Goal: Information Seeking & Learning: Understand process/instructions

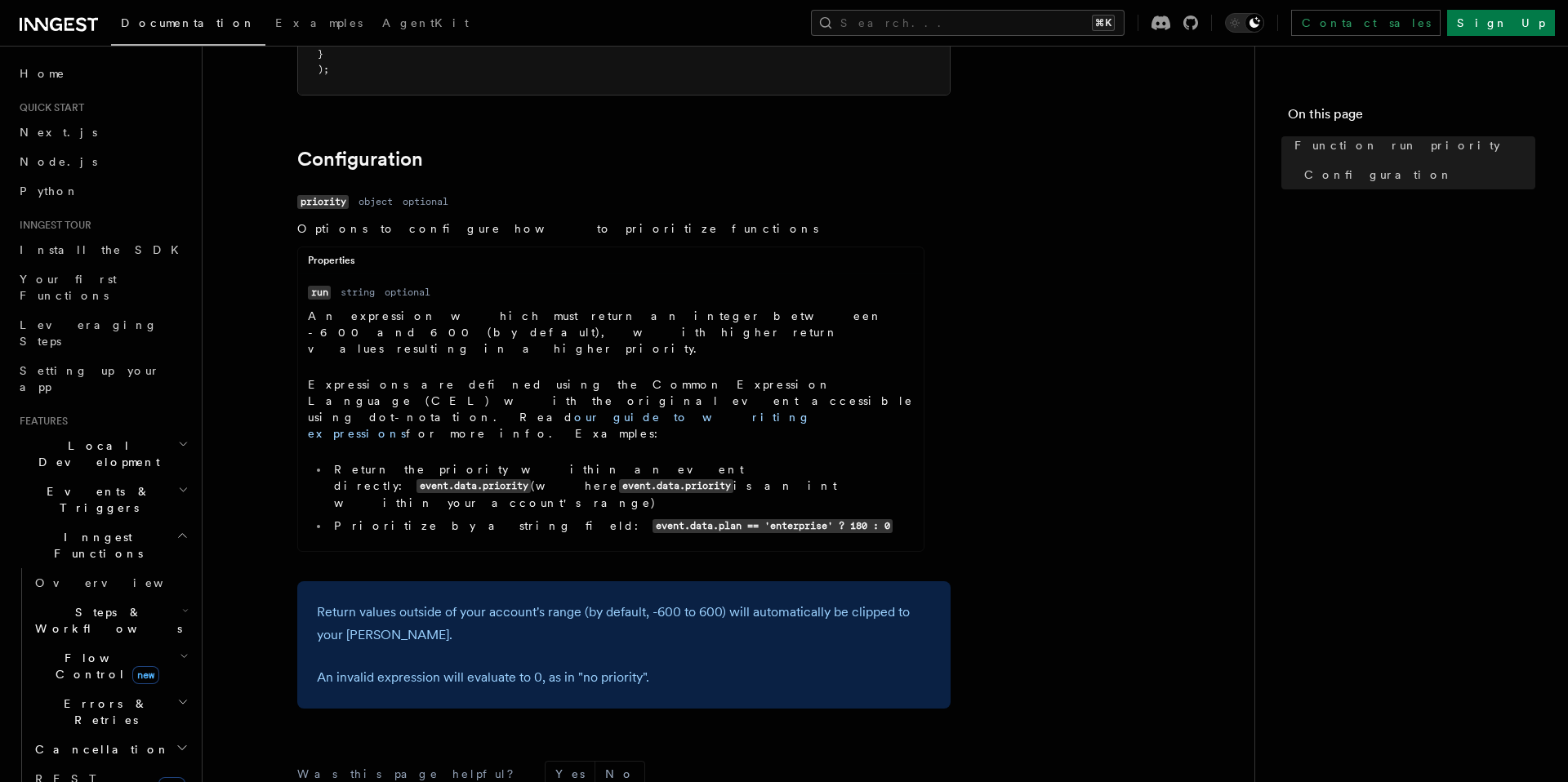
scroll to position [433, 0]
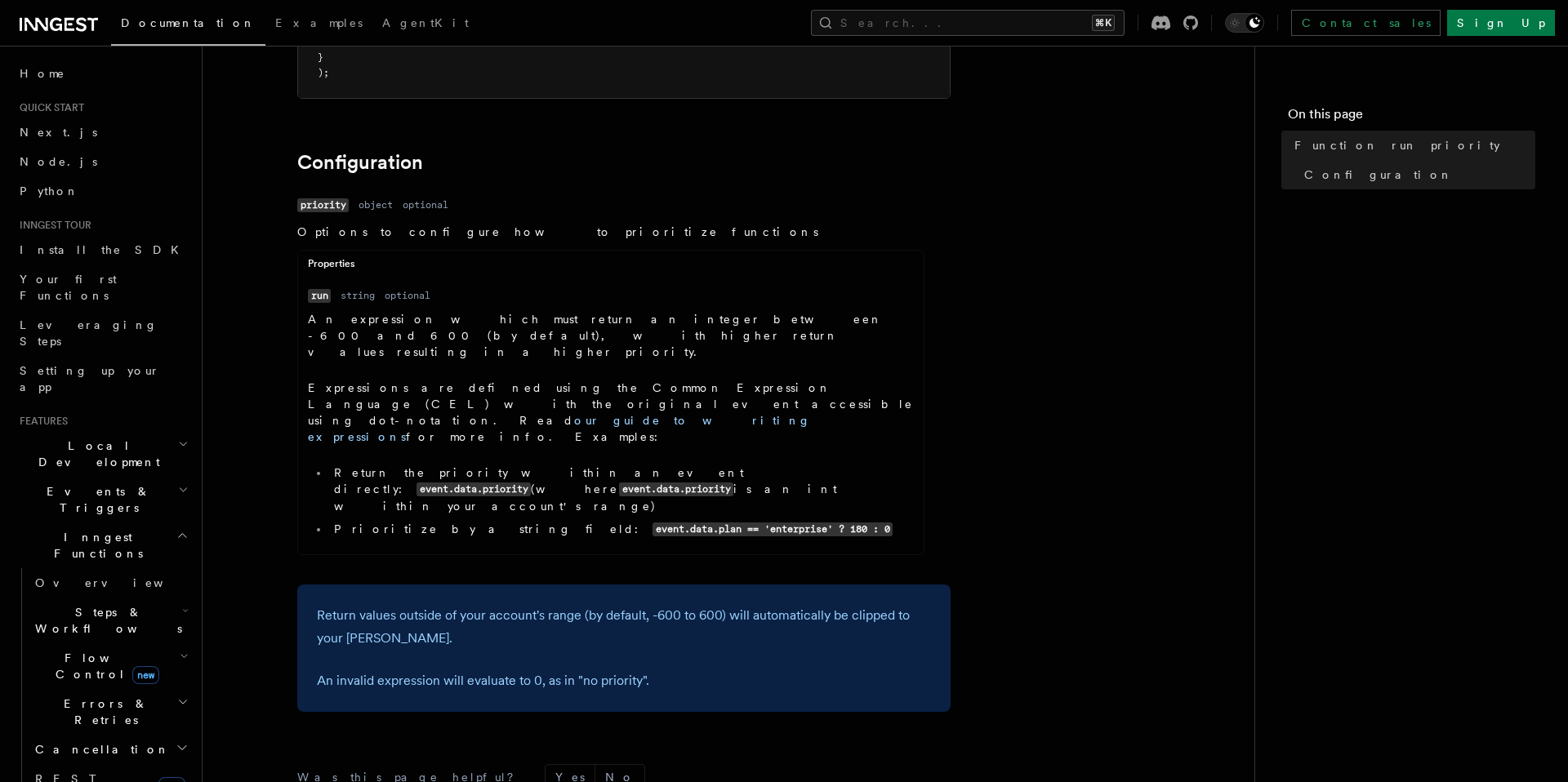
click at [362, 288] on dl "Name run Type string Required optional Description An expression which must ret…" at bounding box center [611, 416] width 606 height 257
click at [362, 289] on dd "string" at bounding box center [357, 295] width 34 height 13
click at [344, 289] on dd "string" at bounding box center [357, 295] width 34 height 13
click at [318, 289] on code "run" at bounding box center [319, 296] width 23 height 14
click at [370, 289] on dd "string" at bounding box center [357, 295] width 34 height 13
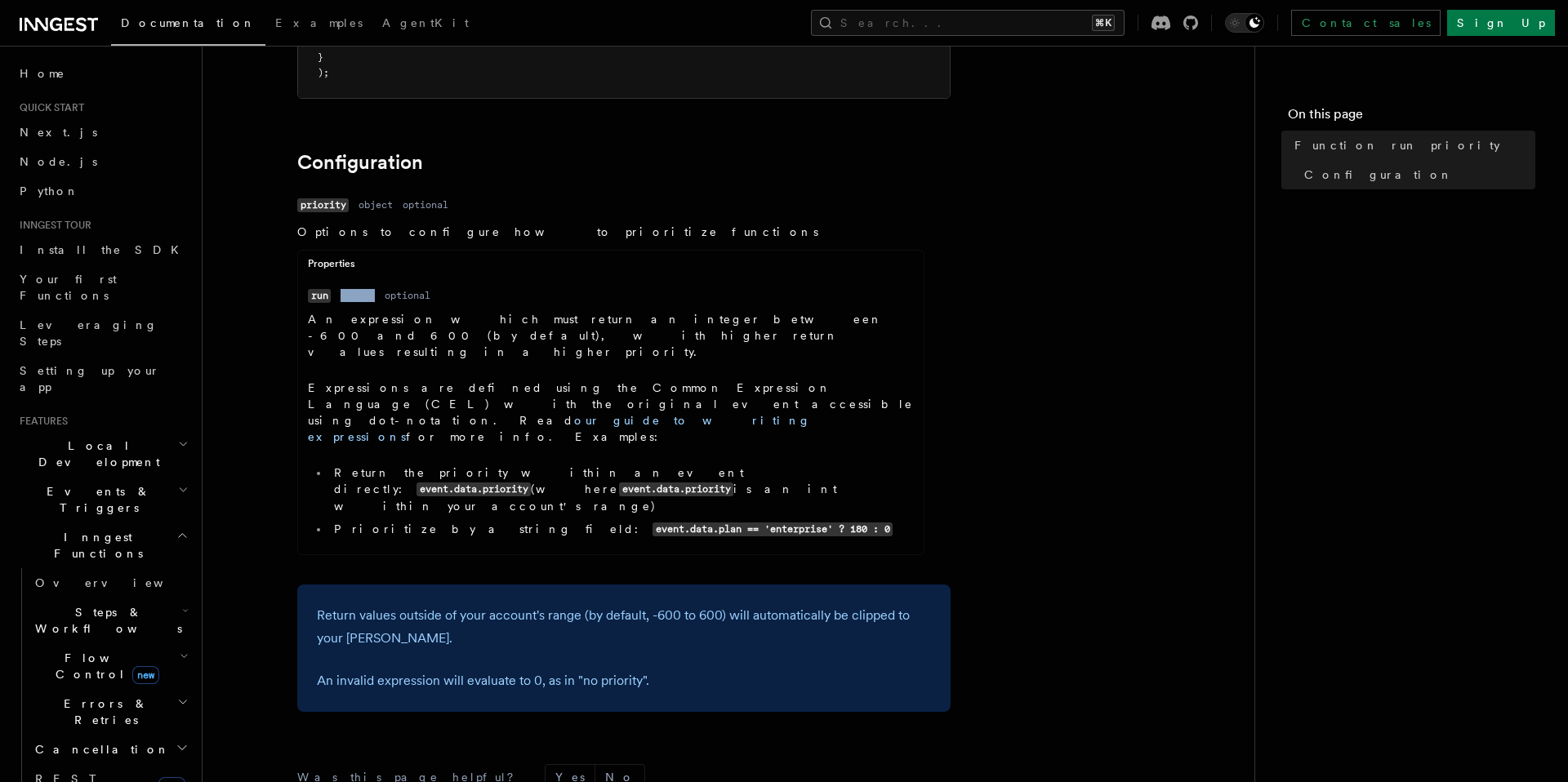
click at [370, 289] on dd "string" at bounding box center [357, 295] width 34 height 13
click at [423, 289] on dd "optional" at bounding box center [407, 295] width 46 height 13
click at [333, 288] on dl "Name run Type string Required optional Description An expression which must ret…" at bounding box center [611, 416] width 606 height 257
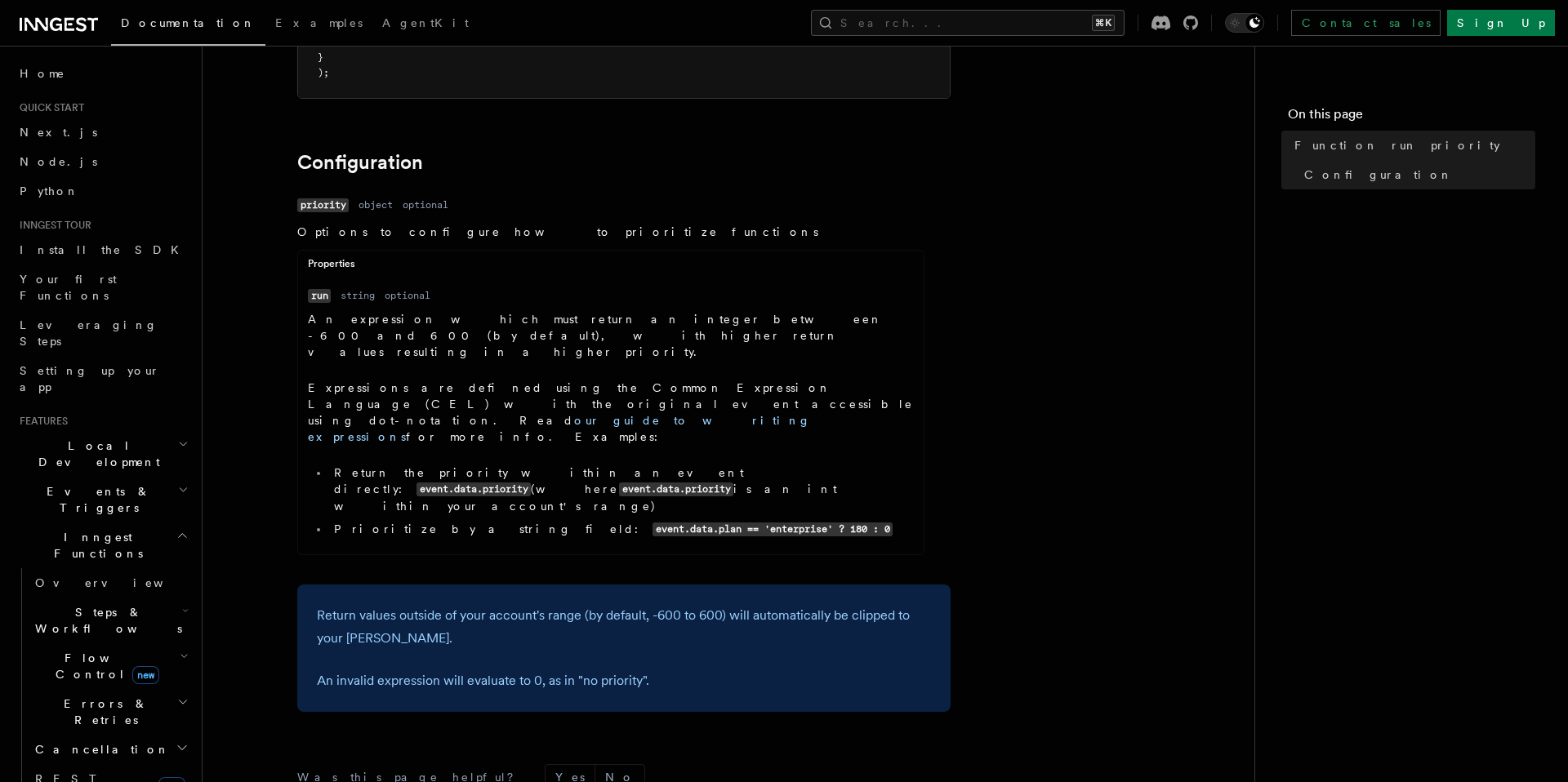
click at [275, 279] on article "References TypeScript SDK Function run priority v3.2.1+ You can prioritize spec…" at bounding box center [729, 337] width 1000 height 1397
click at [316, 198] on code "priority" at bounding box center [322, 205] width 52 height 14
click at [367, 198] on dd "object" at bounding box center [376, 204] width 34 height 13
click at [393, 198] on dd "object" at bounding box center [376, 204] width 34 height 13
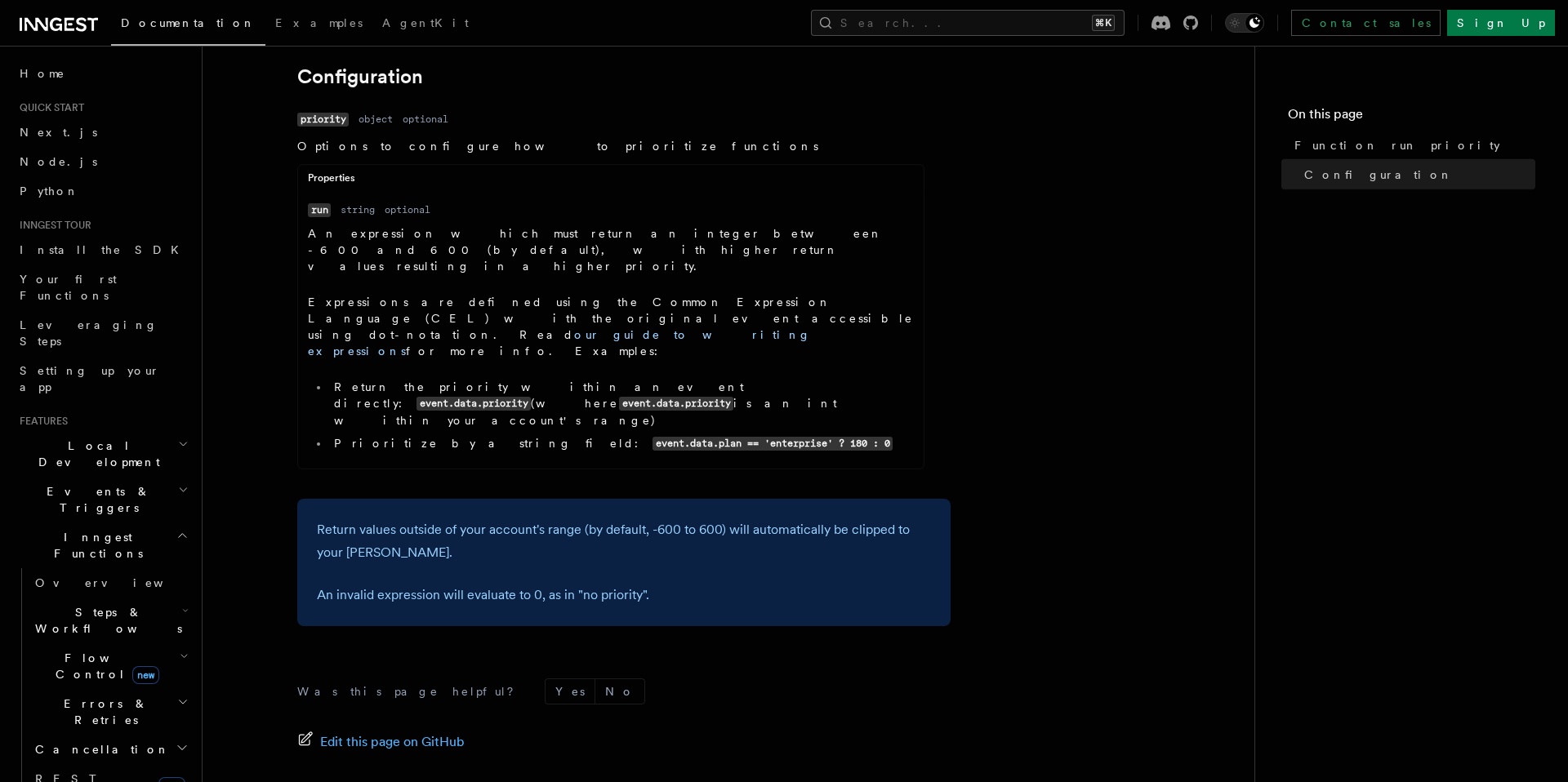
scroll to position [522, 0]
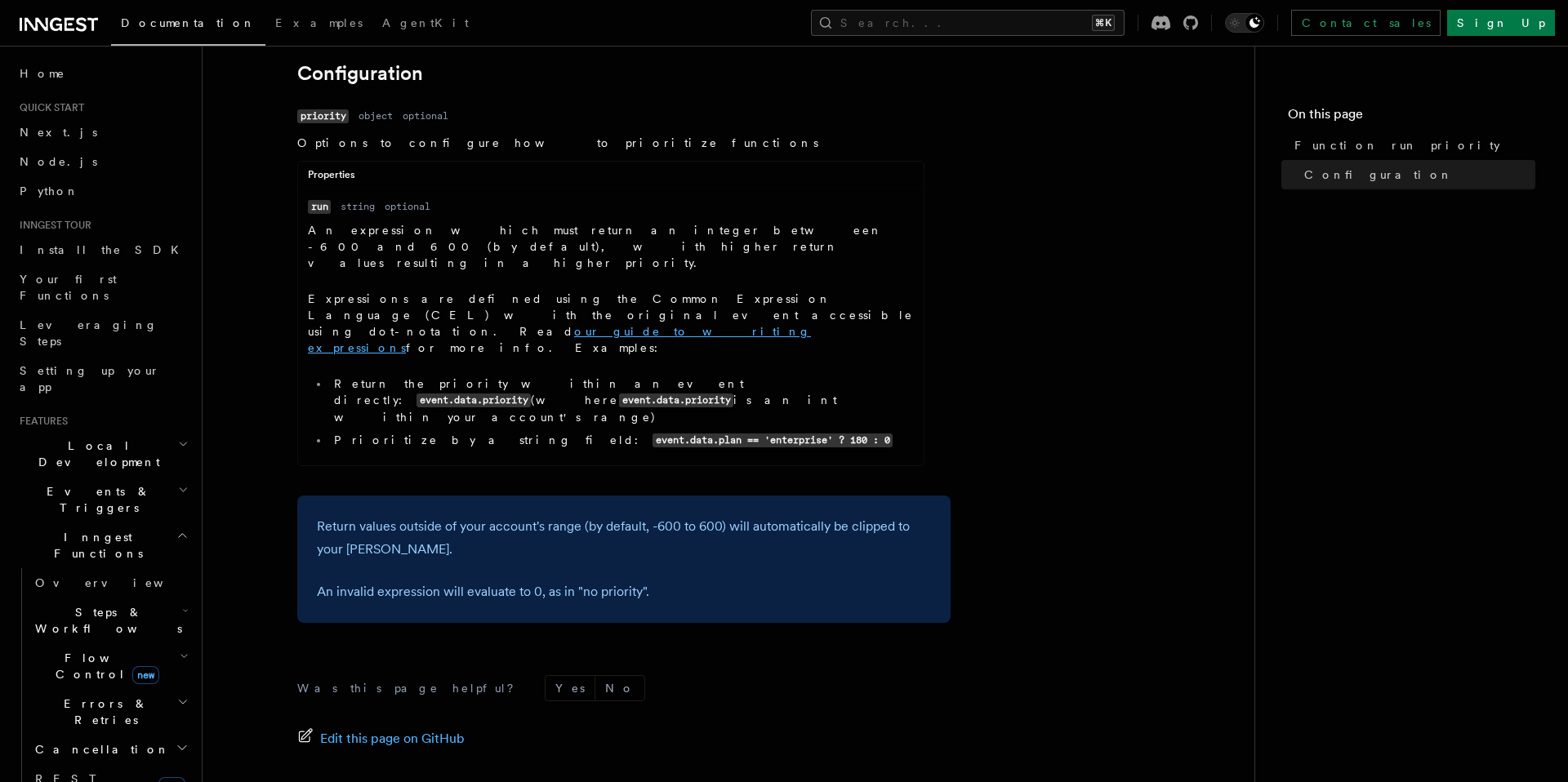
click at [491, 325] on link "our guide to writing expressions" at bounding box center [559, 339] width 503 height 30
